Goal: Task Accomplishment & Management: Manage account settings

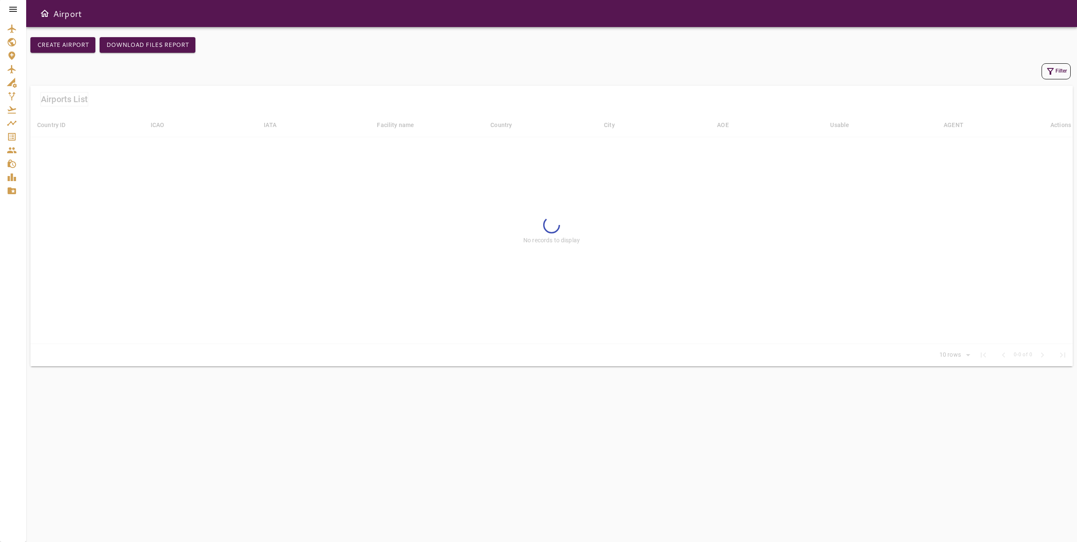
click at [18, 4] on div at bounding box center [13, 9] width 26 height 19
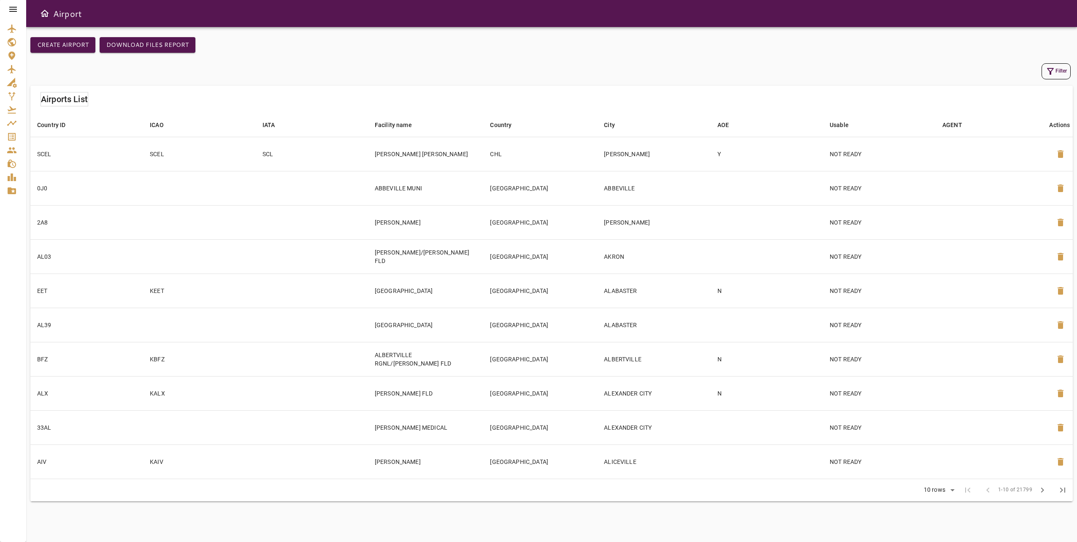
click at [15, 4] on div at bounding box center [13, 9] width 26 height 19
click at [12, 1] on div at bounding box center [13, 9] width 26 height 19
click at [12, 8] on icon at bounding box center [13, 9] width 8 height 5
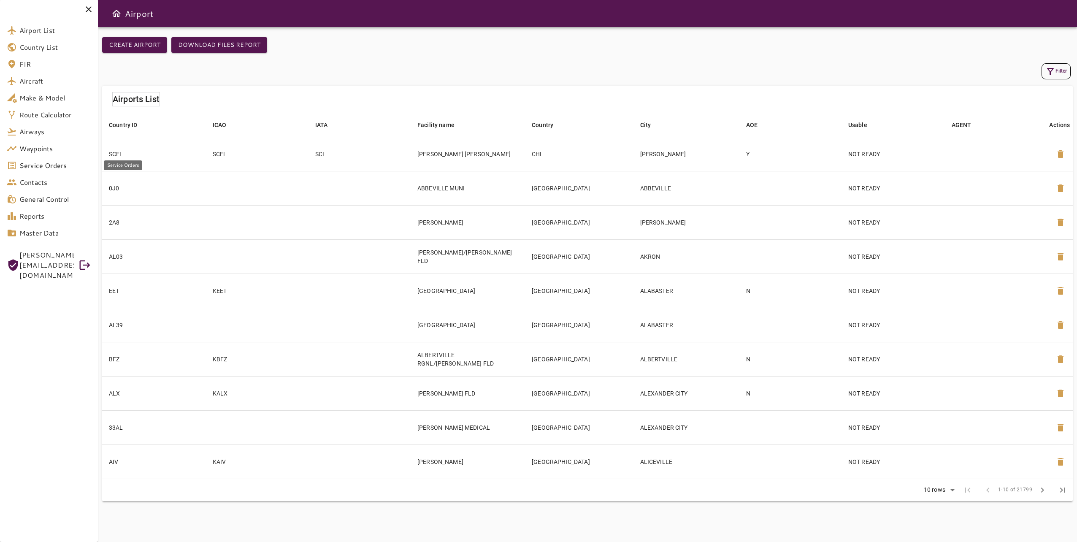
click at [68, 164] on span "Service Orders" at bounding box center [55, 165] width 72 height 10
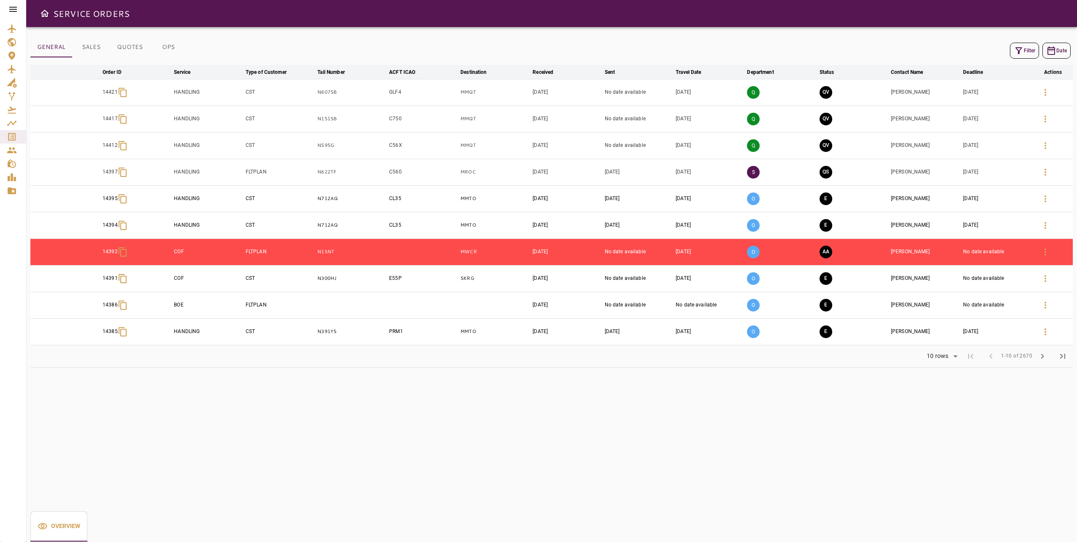
click at [14, 11] on icon at bounding box center [13, 9] width 10 height 10
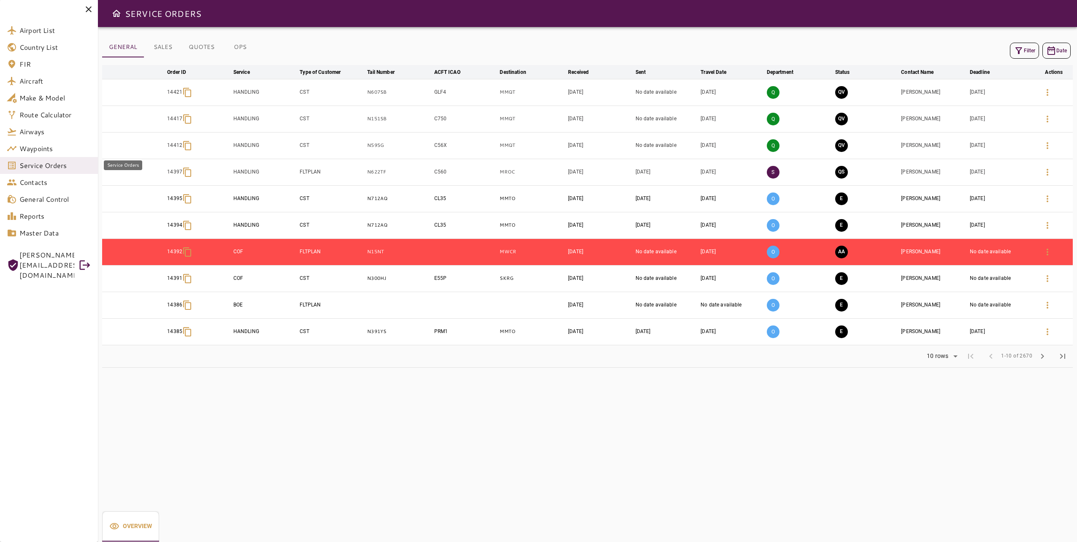
click at [51, 163] on span "Service Orders" at bounding box center [55, 165] width 72 height 10
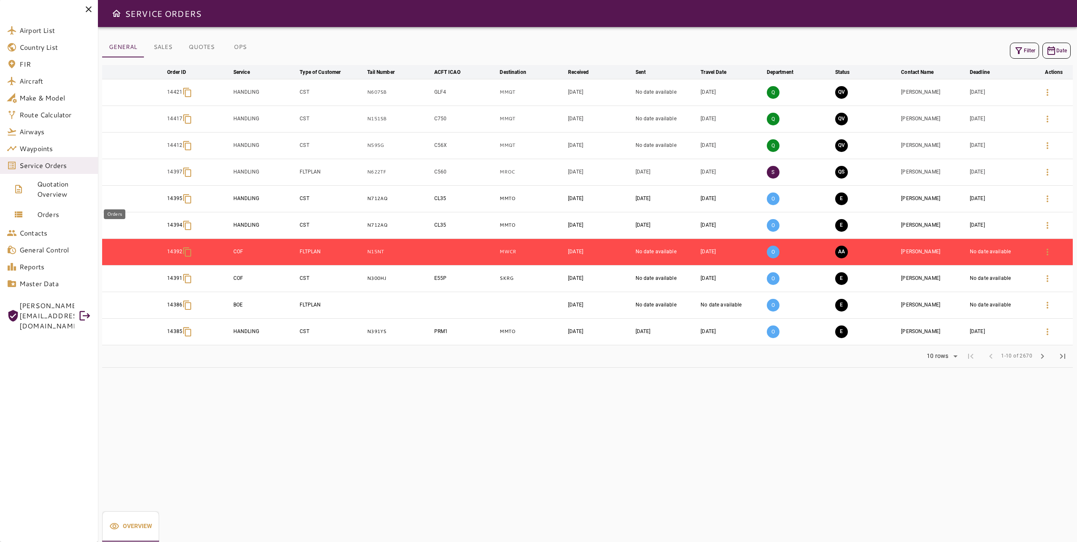
click at [66, 211] on span "Orders" at bounding box center [64, 214] width 54 height 10
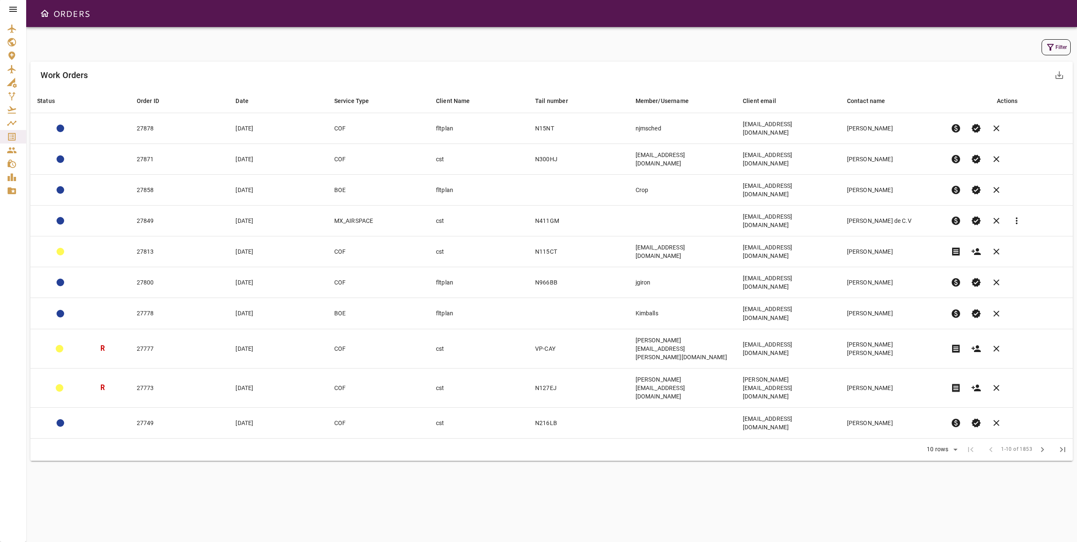
click at [1053, 53] on button "Filter" at bounding box center [1056, 47] width 29 height 16
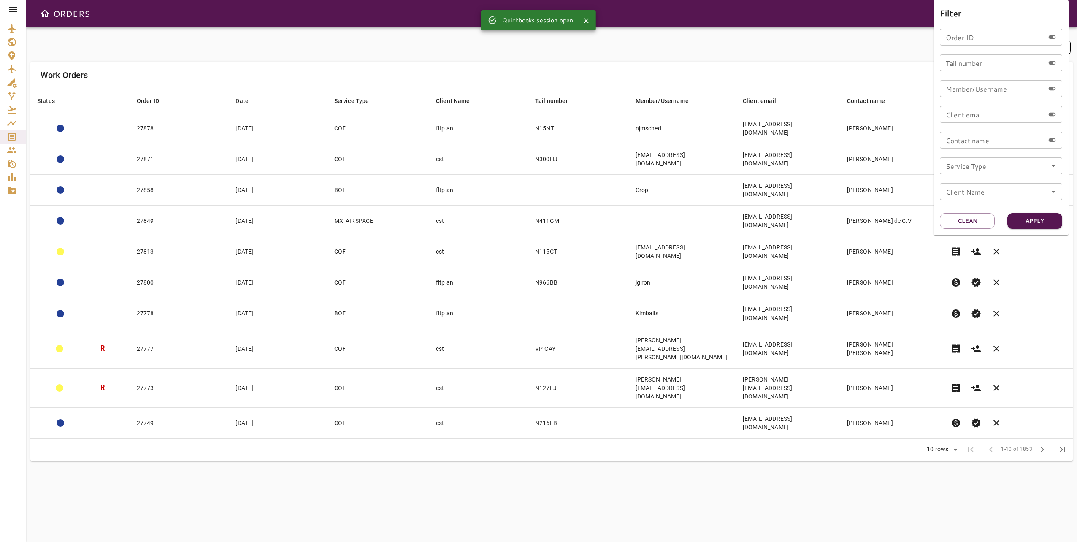
click at [963, 65] on input "Tail number" at bounding box center [992, 62] width 105 height 17
type input "****"
click at [965, 65] on input "**" at bounding box center [992, 62] width 105 height 17
type input "******"
click at [1043, 215] on button "Apply" at bounding box center [1035, 221] width 55 height 16
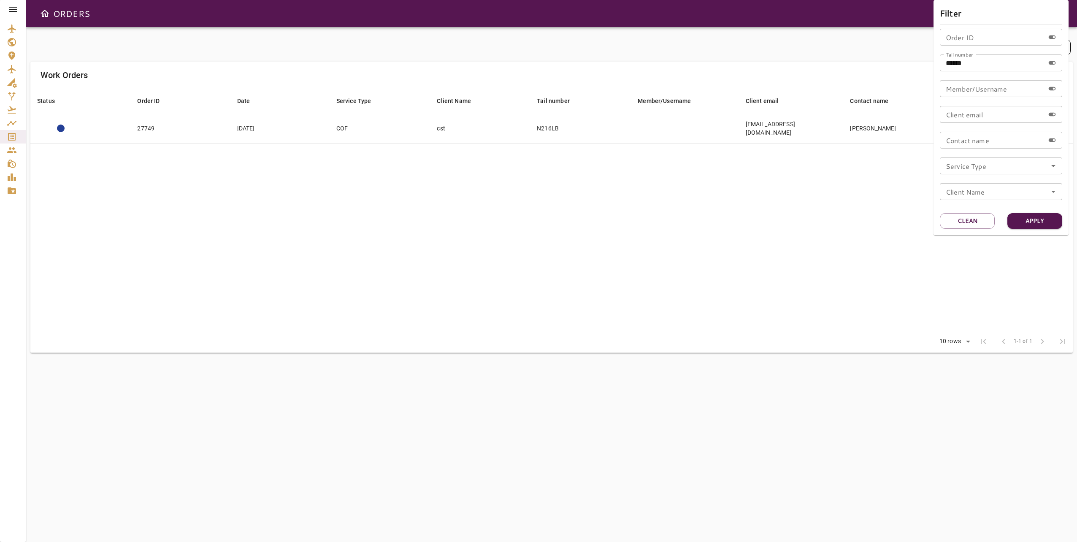
click at [881, 22] on div at bounding box center [538, 271] width 1077 height 542
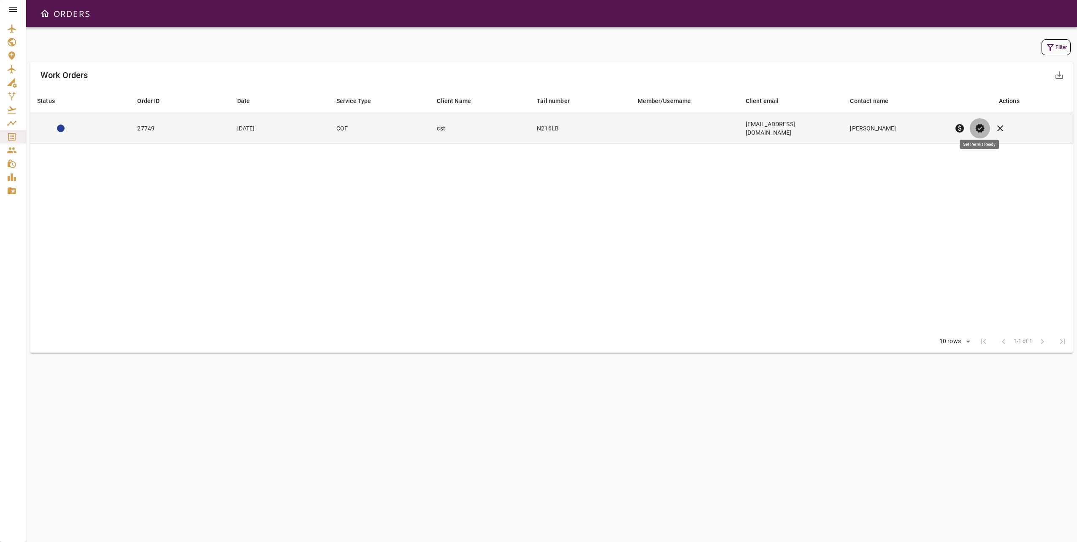
click at [976, 127] on span "verified" at bounding box center [980, 128] width 10 height 10
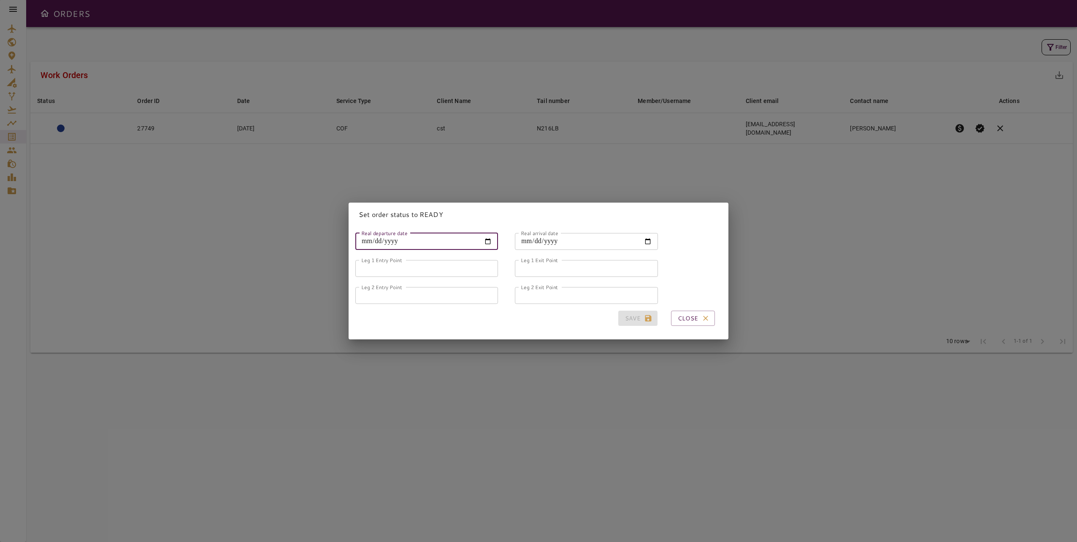
click at [362, 234] on input "Real departure date" at bounding box center [426, 241] width 143 height 17
type input "**********"
type input "*****"
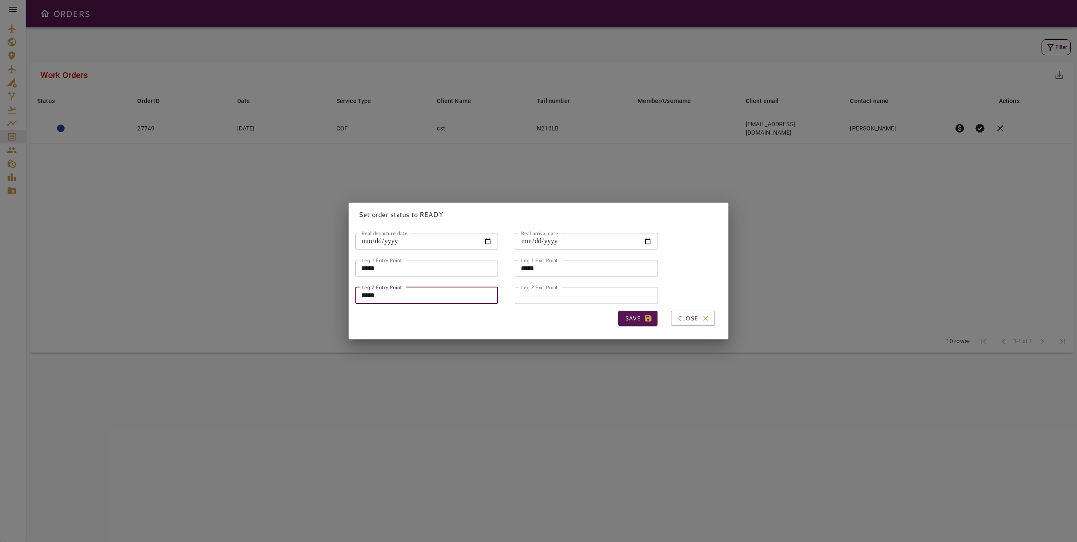
type input "*****"
click at [621, 318] on button "Save" at bounding box center [637, 319] width 39 height 16
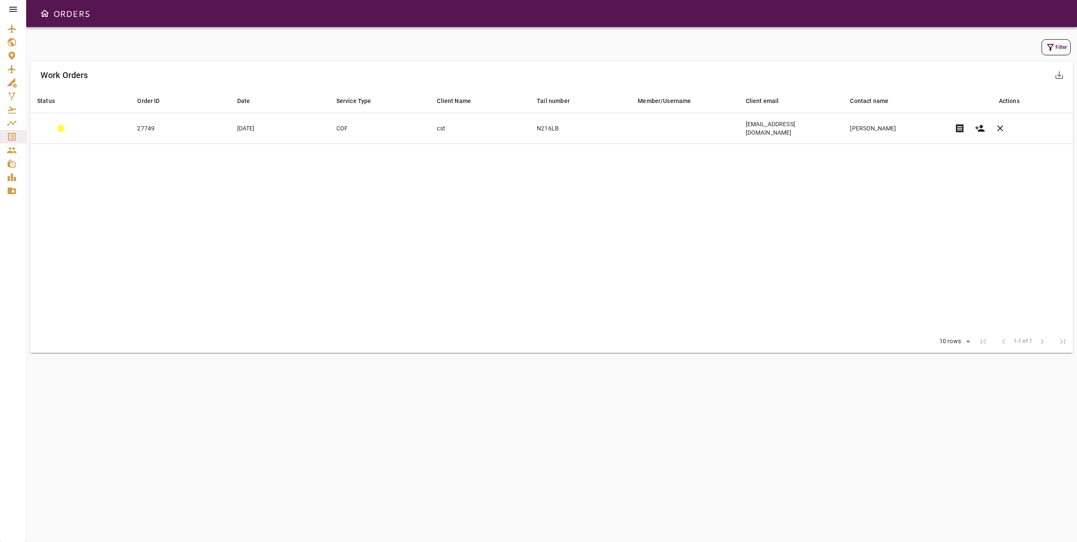
drag, startPoint x: 568, startPoint y: 377, endPoint x: 553, endPoint y: 357, distance: 25.3
click at [567, 377] on div "Filter Work Orders save_alt Status arrow_downward Order ID arrow_downward Date …" at bounding box center [551, 284] width 1051 height 515
click at [16, 5] on icon at bounding box center [13, 9] width 10 height 10
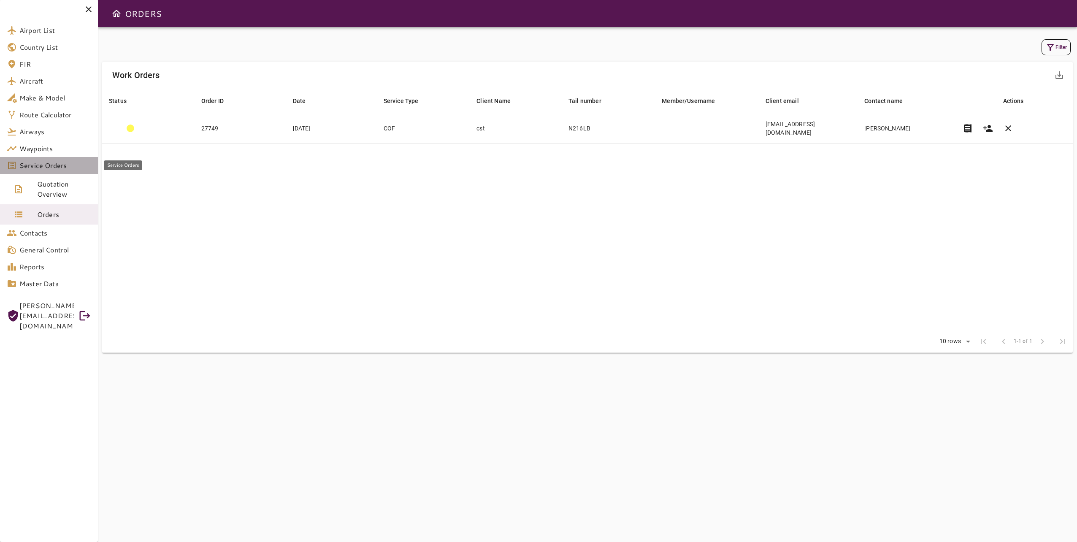
click at [54, 167] on span "Service Orders" at bounding box center [55, 165] width 72 height 10
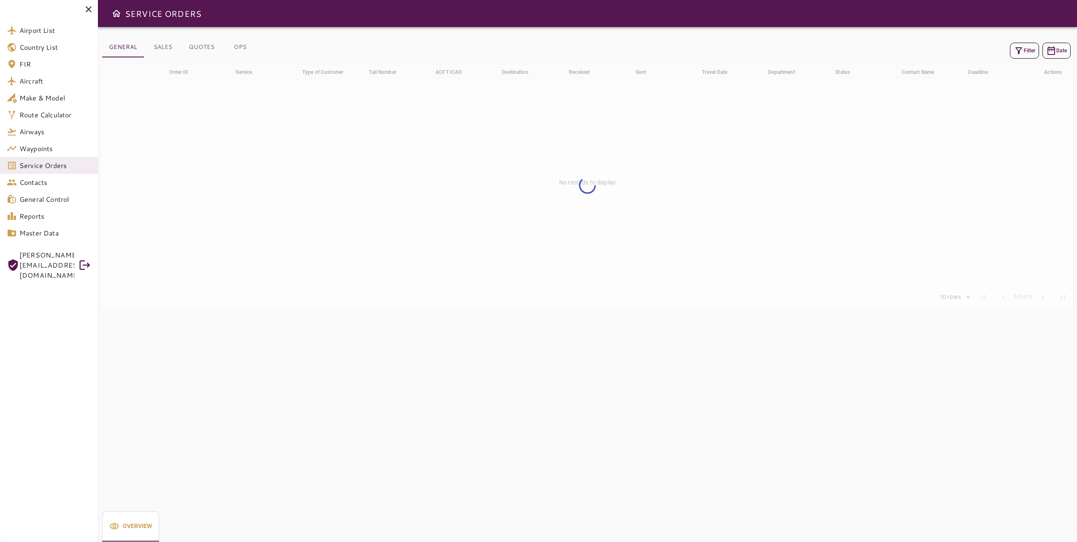
click at [1021, 52] on icon "button" at bounding box center [1019, 51] width 10 height 10
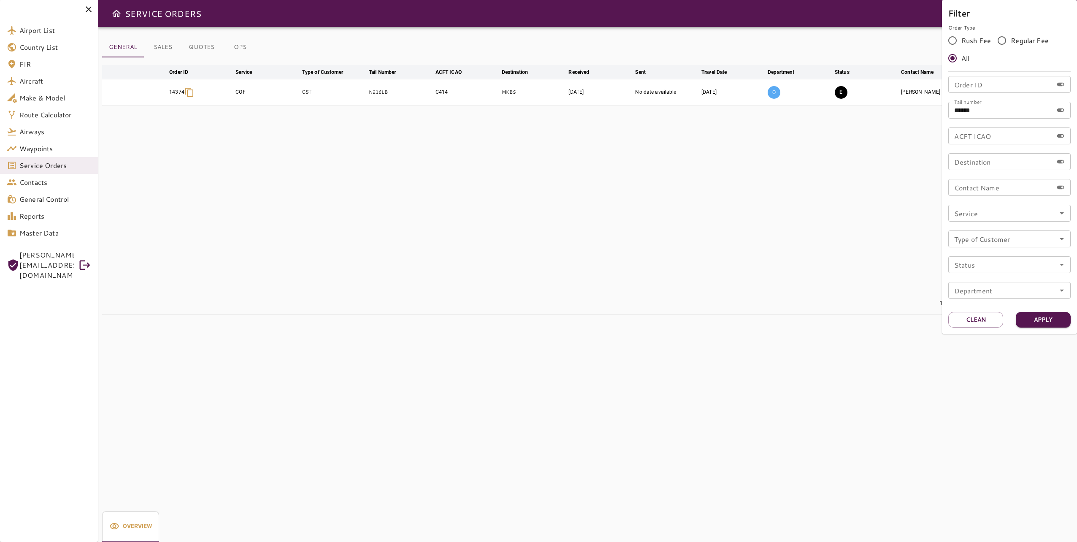
click at [982, 113] on input "******" at bounding box center [1001, 110] width 105 height 17
click at [869, 186] on div at bounding box center [538, 271] width 1077 height 542
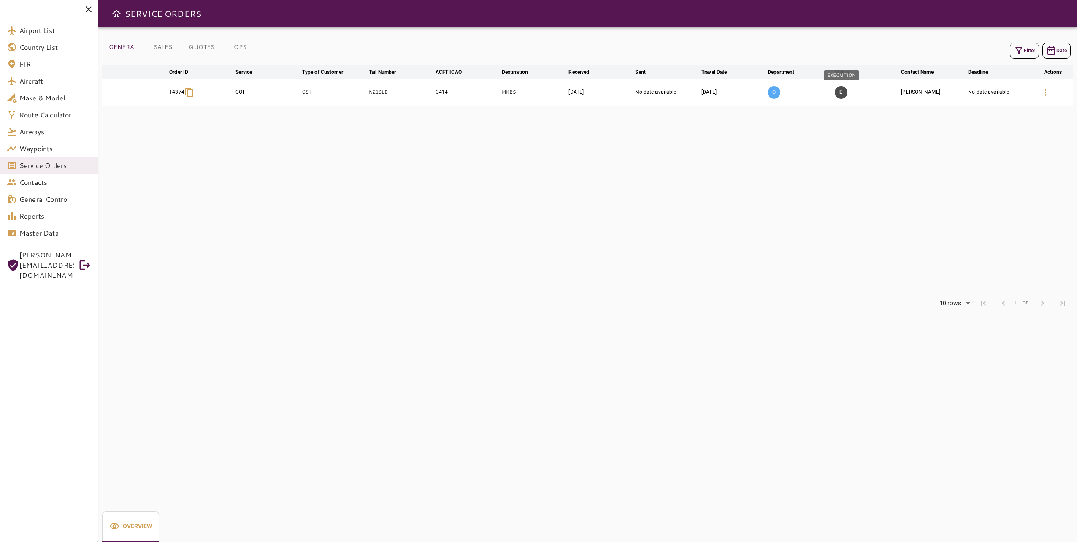
click at [844, 92] on button "E" at bounding box center [841, 92] width 13 height 13
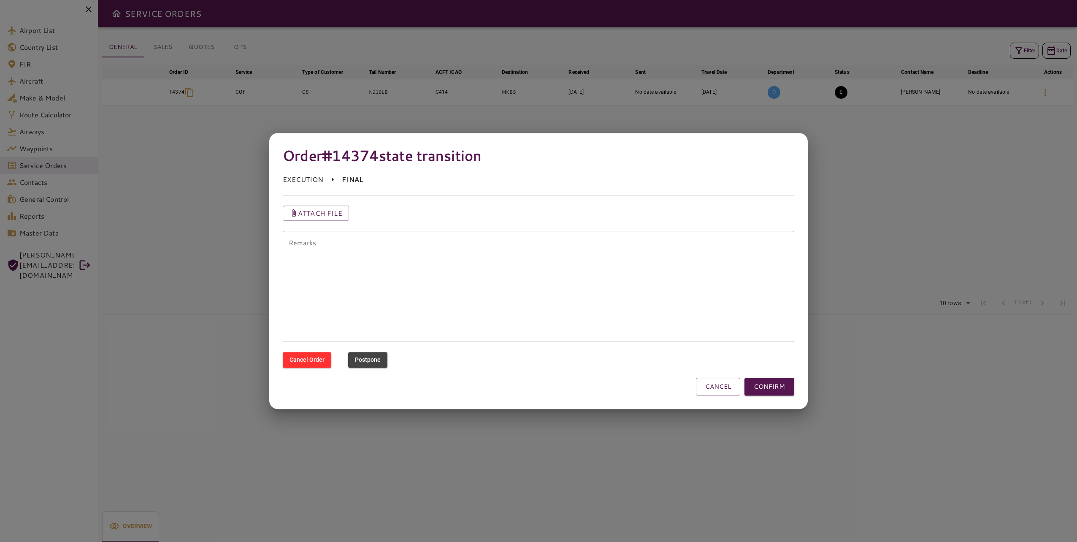
click at [774, 382] on button "CONFIRM" at bounding box center [770, 387] width 50 height 18
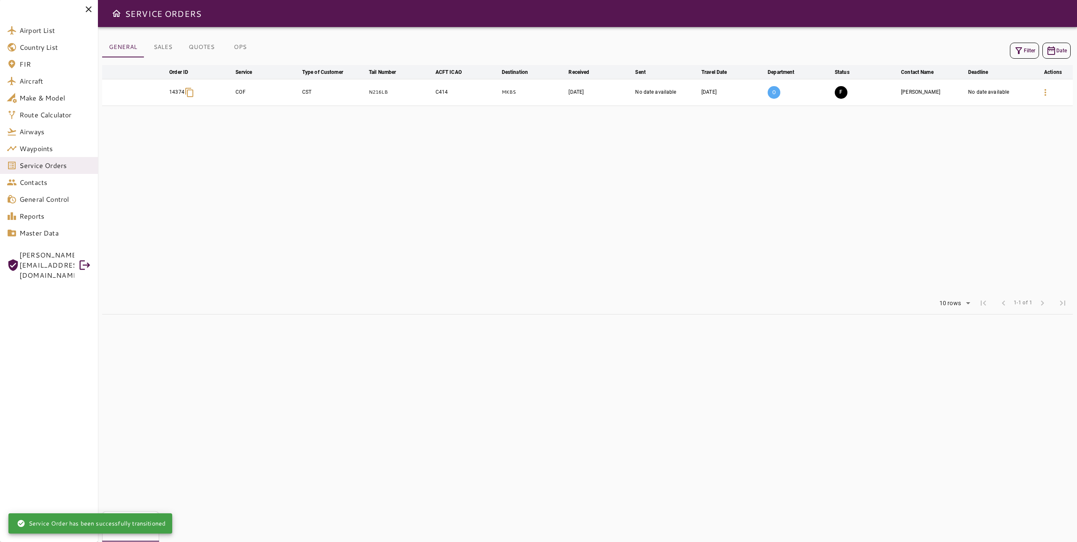
click at [847, 93] on button "F" at bounding box center [841, 92] width 13 height 13
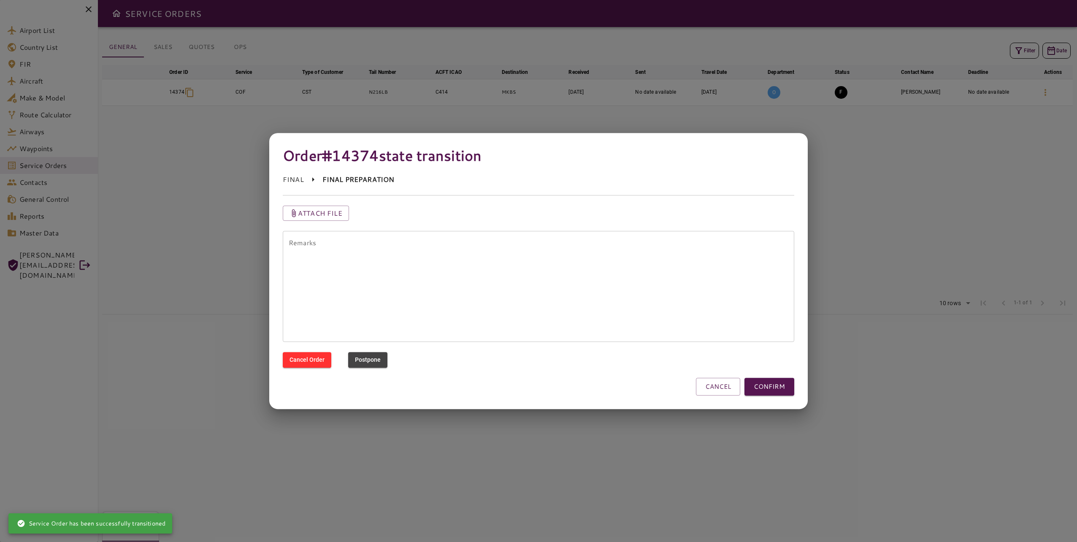
click at [783, 391] on button "CONFIRM" at bounding box center [770, 387] width 50 height 18
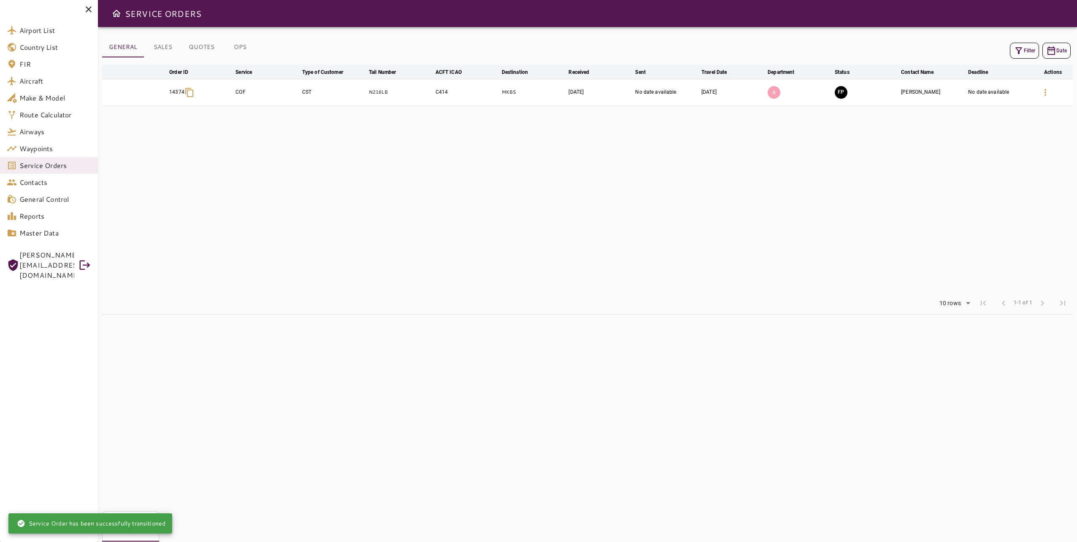
drag, startPoint x: 678, startPoint y: 277, endPoint x: 667, endPoint y: 245, distance: 34.3
click at [679, 277] on table "arrow_downward Order ID arrow_downward Service arrow_downward Type of Customer …" at bounding box center [587, 178] width 971 height 227
drag, startPoint x: 645, startPoint y: 220, endPoint x: 642, endPoint y: 223, distance: 4.5
click at [644, 221] on table "arrow_downward Order ID arrow_downward Service arrow_downward Type of Customer …" at bounding box center [587, 178] width 971 height 227
click at [714, 282] on table "arrow_downward Order ID arrow_downward Service arrow_downward Type of Customer …" at bounding box center [587, 178] width 971 height 227
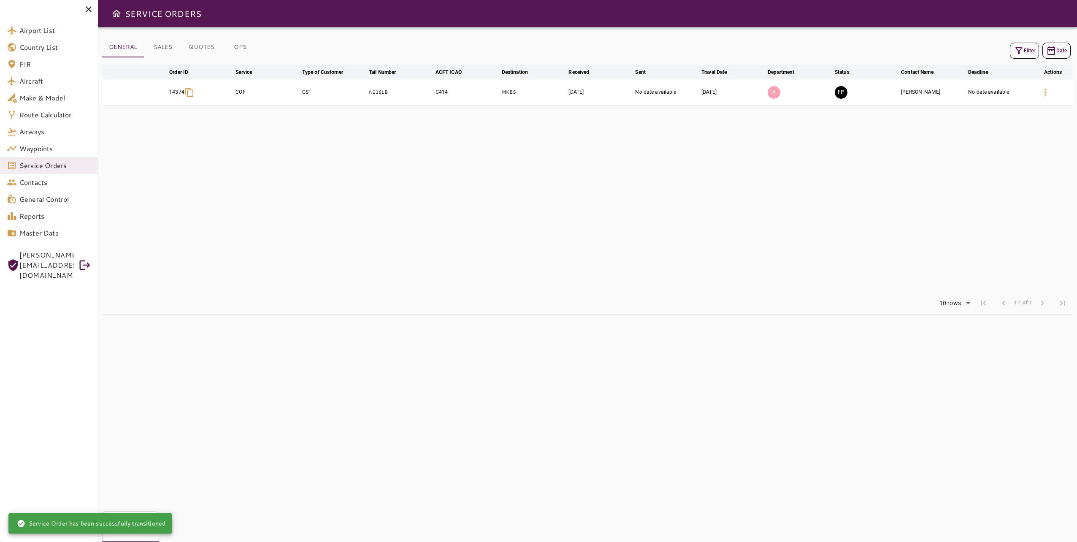
drag, startPoint x: 718, startPoint y: 277, endPoint x: 726, endPoint y: 266, distance: 13.6
click at [720, 275] on table "arrow_downward Order ID arrow_downward Service arrow_downward Type of Customer …" at bounding box center [587, 178] width 971 height 227
